Goal: Check status: Check status

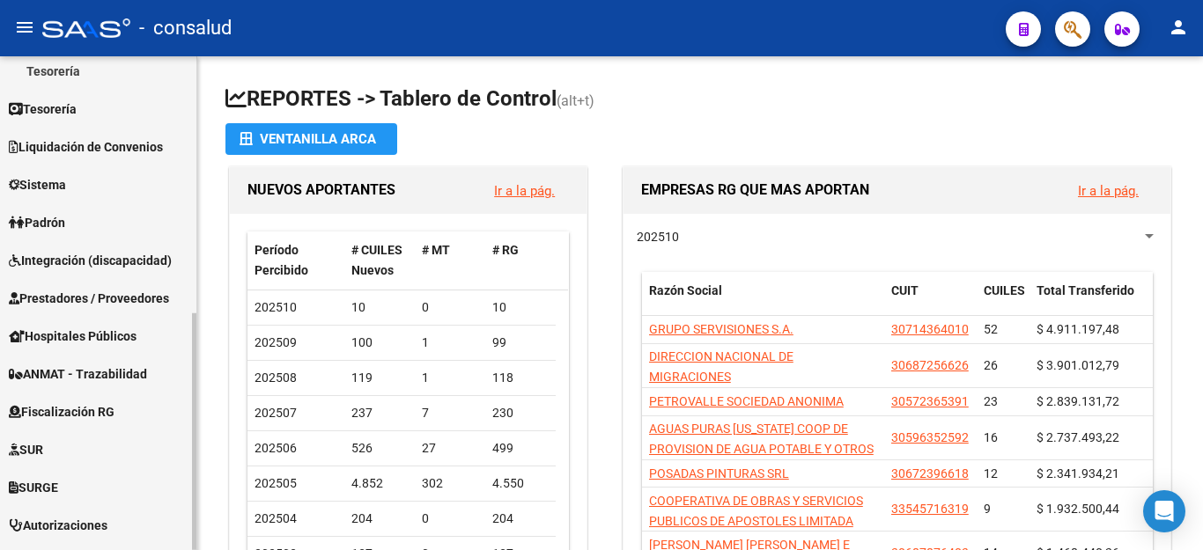
scroll to position [352, 0]
click at [38, 217] on span "Padrón" at bounding box center [37, 222] width 56 height 19
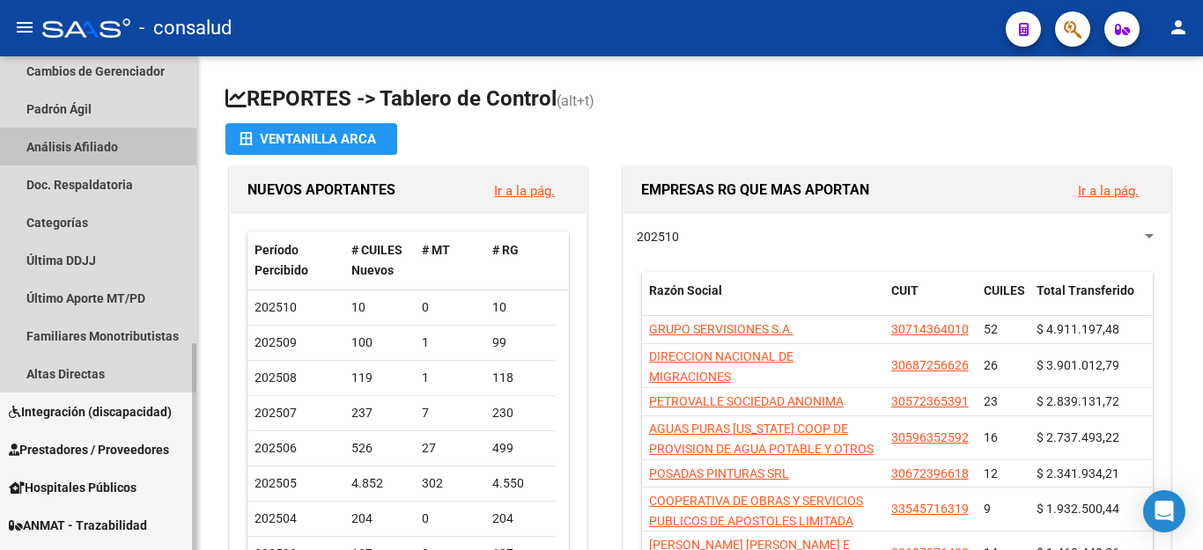
click at [55, 150] on link "Análisis Afiliado" at bounding box center [98, 147] width 196 height 38
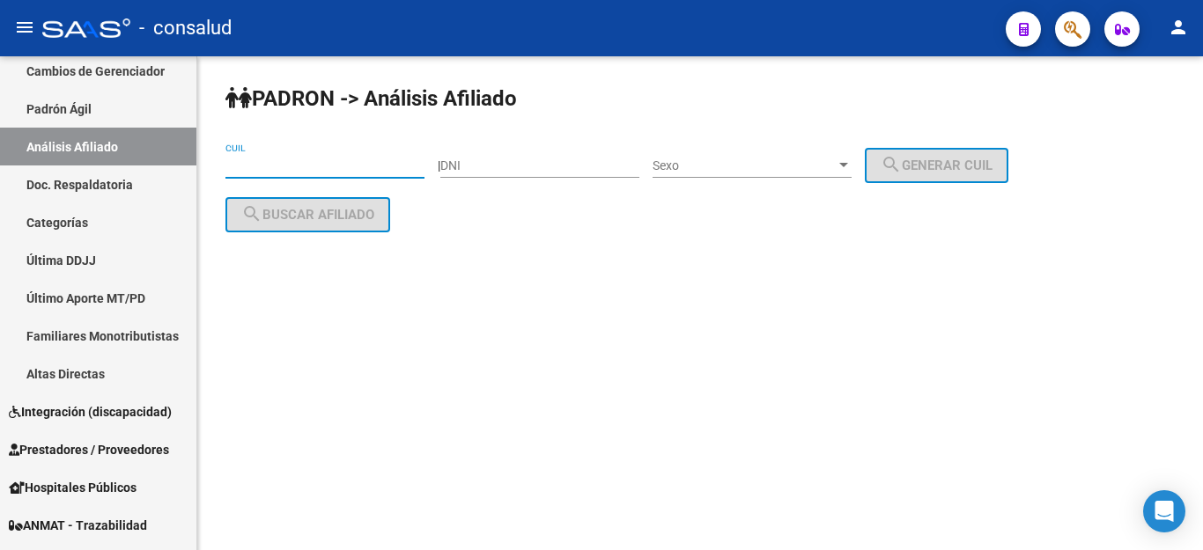
click at [299, 166] on input "CUIL" at bounding box center [324, 165] width 199 height 15
click at [482, 169] on input "DNI" at bounding box center [539, 165] width 199 height 15
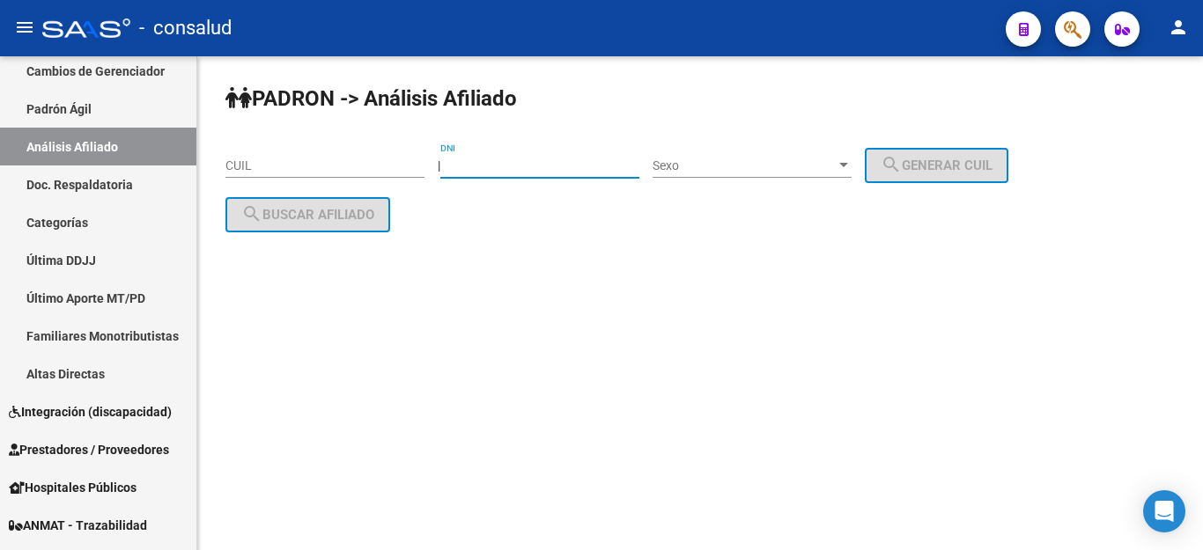
click at [333, 169] on input "CUIL" at bounding box center [324, 165] width 199 height 15
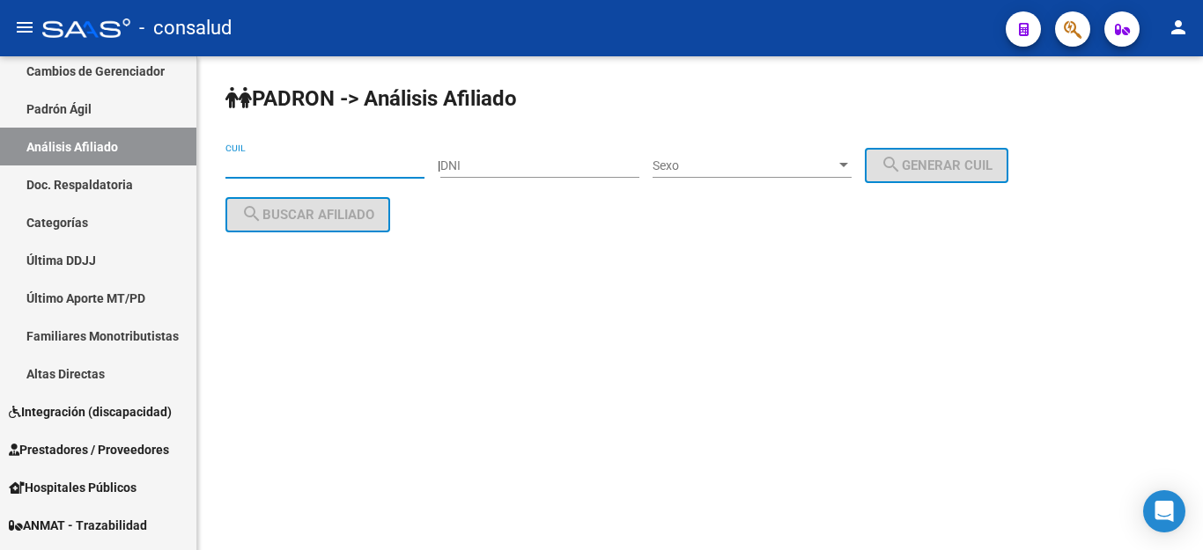
paste input "20-24679770-7"
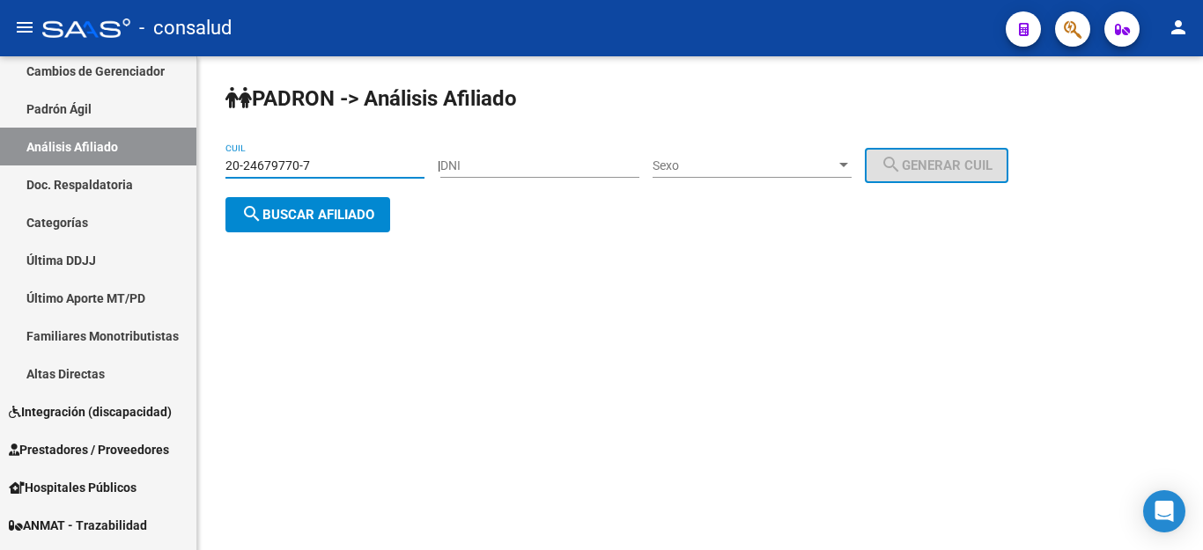
type input "20-24679770-7"
click at [354, 151] on div "20-24679770-7 CUIL" at bounding box center [324, 160] width 199 height 35
click at [369, 217] on span "search Buscar afiliado" at bounding box center [307, 215] width 133 height 16
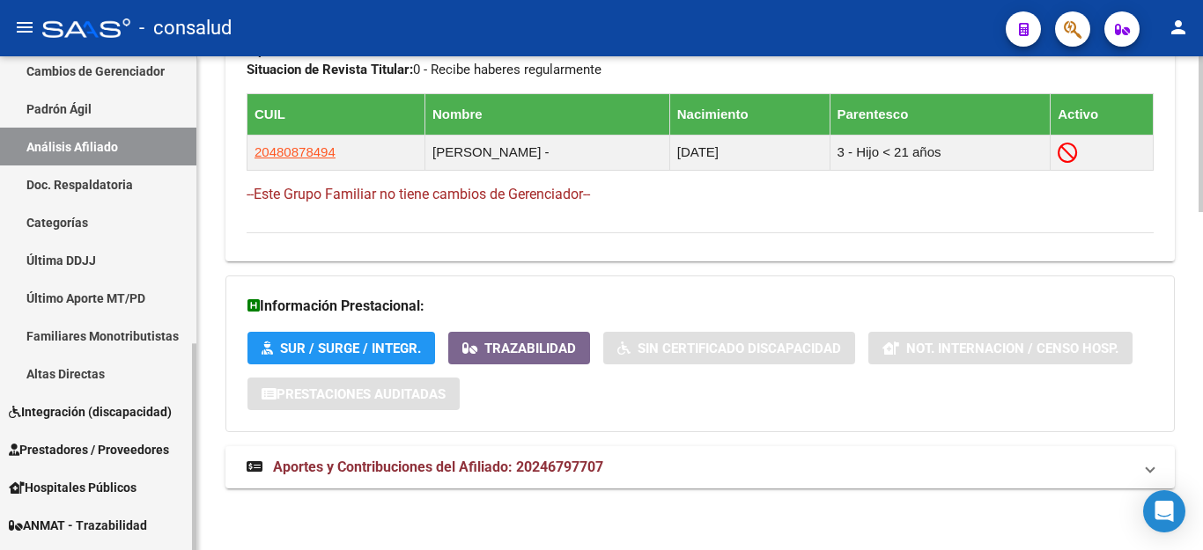
scroll to position [1033, 0]
